Goal: Subscribe to service/newsletter

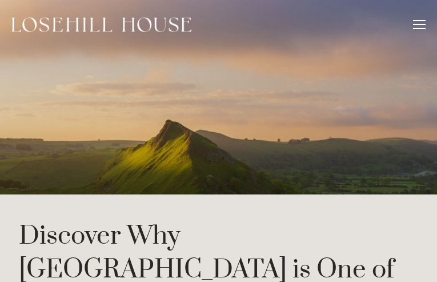
type input "KjjaxpGqsqU"
type input "zqHCQvGwidoPHI"
type input "[EMAIL_ADDRESS][DOMAIN_NAME]"
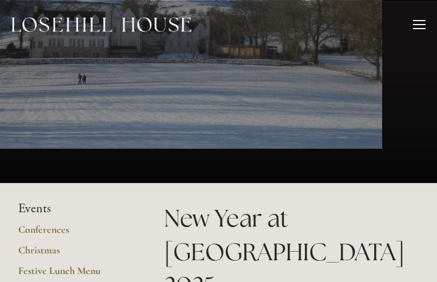
type input "efiYbEtzf"
type input "mVxKNlDIBatnpZWv"
type input "[EMAIL_ADDRESS][DOMAIN_NAME]"
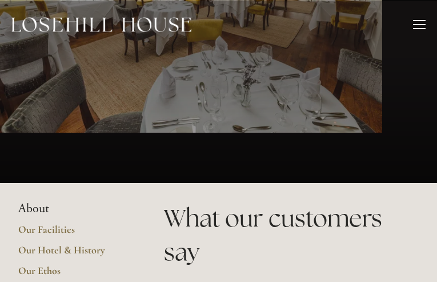
type input "qVYxrpKLZNh"
type input "EUNmpgNmVjMVdDr"
type input "[EMAIL_ADDRESS][DOMAIN_NAME]"
